Goal: Find contact information: Find contact information

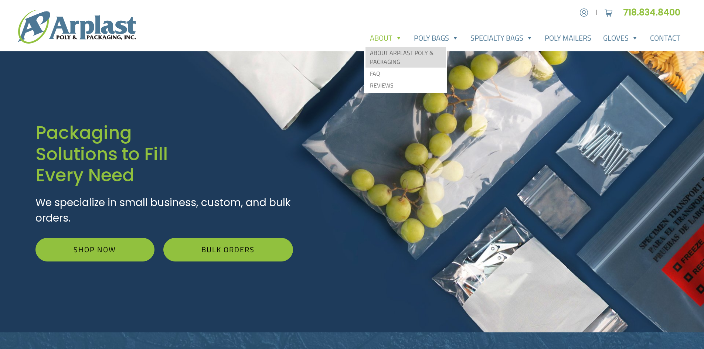
click at [386, 50] on link "About Arplast Poly & Packaging" at bounding box center [406, 57] width 80 height 21
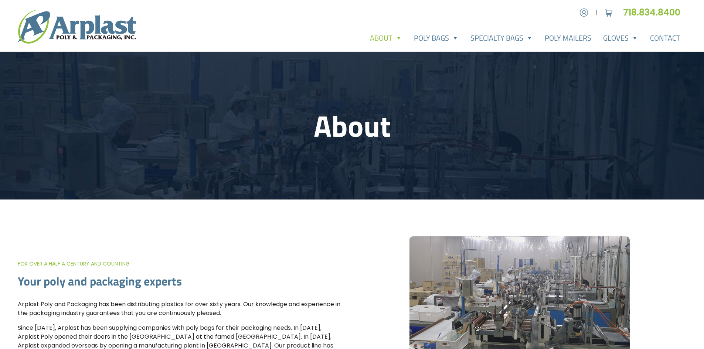
click at [703, 97] on header "About" at bounding box center [352, 126] width 704 height 148
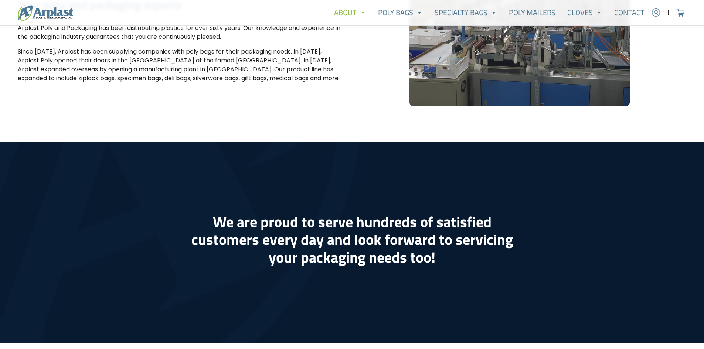
scroll to position [275, 0]
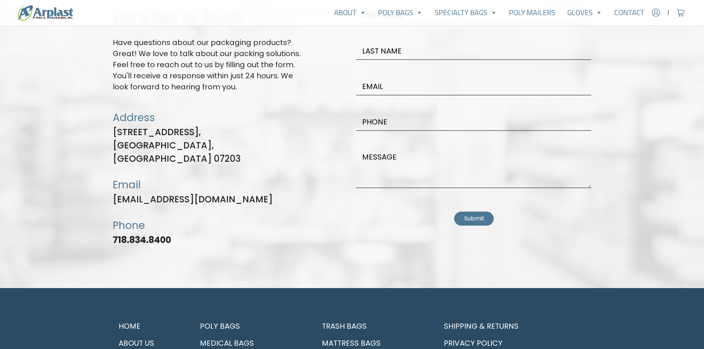
scroll to position [2089, 0]
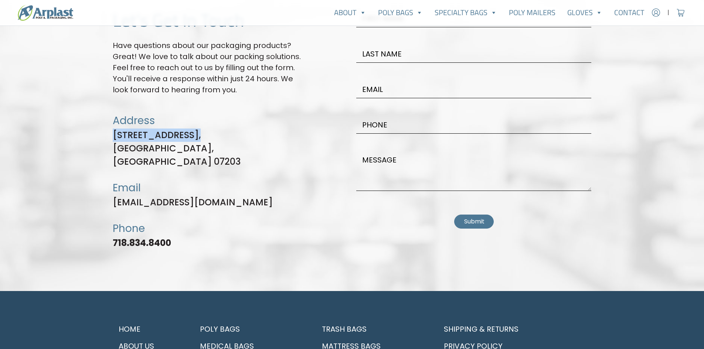
drag, startPoint x: 110, startPoint y: 135, endPoint x: 192, endPoint y: 136, distance: 81.7
click at [192, 136] on div "Let's Get In Touch Have questions about our packaging products? Great! We love …" at bounding box center [209, 133] width 203 height 246
copy p "[STREET_ADDRESS]"
click at [132, 338] on link "About Us" at bounding box center [149, 346] width 72 height 17
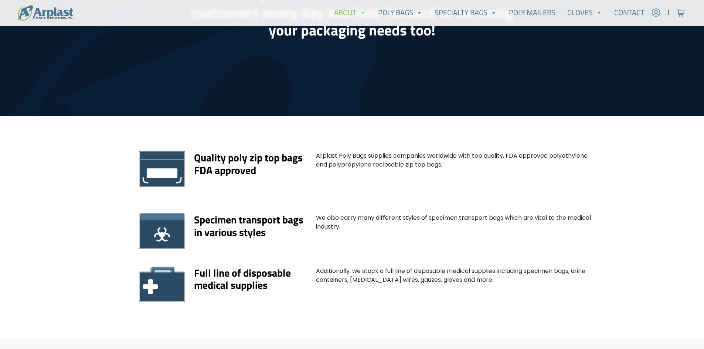
scroll to position [744, 0]
